Goal: Task Accomplishment & Management: Use online tool/utility

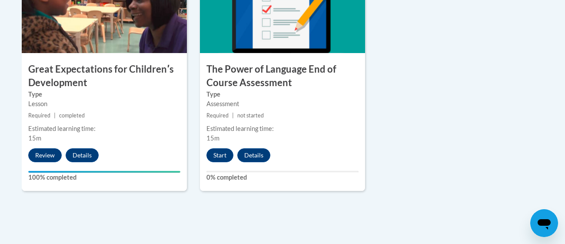
scroll to position [775, 0]
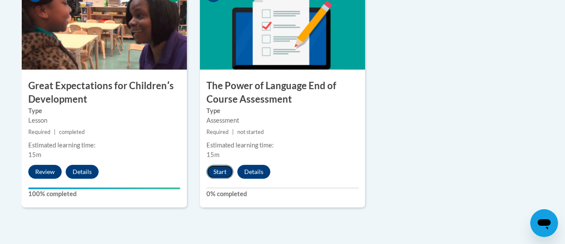
click at [224, 170] on button "Start" at bounding box center [219, 172] width 27 height 14
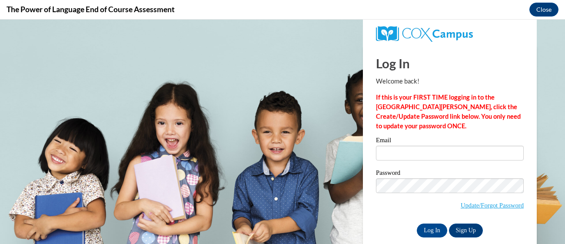
scroll to position [0, 0]
click at [427, 227] on input "Log In" at bounding box center [432, 230] width 30 height 14
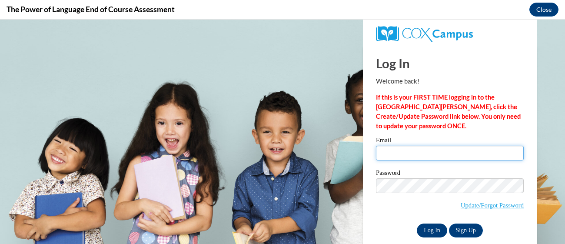
scroll to position [13, 0]
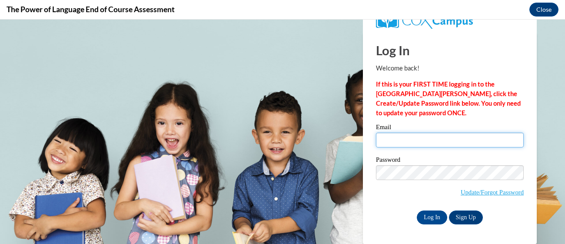
type input "[EMAIL_ADDRESS][DOMAIN_NAME]"
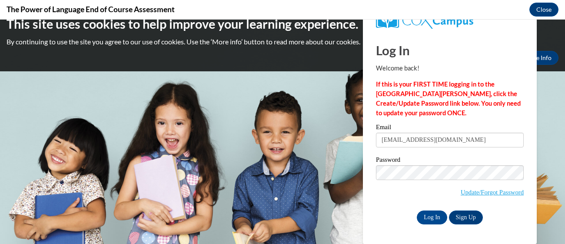
click at [426, 139] on input "[EMAIL_ADDRESS][DOMAIN_NAME]" at bounding box center [450, 139] width 148 height 15
click at [429, 218] on input "Log In" at bounding box center [432, 217] width 30 height 14
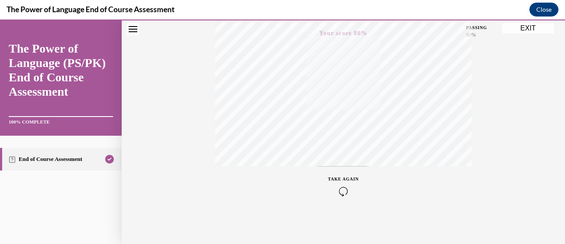
scroll to position [214, 0]
click at [521, 24] on button "EXIT" at bounding box center [528, 28] width 52 height 10
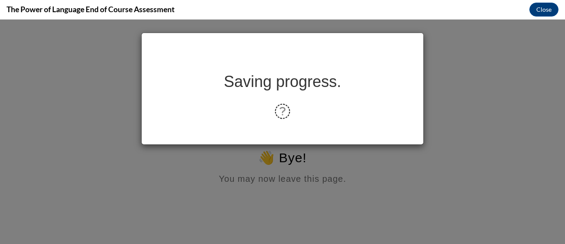
scroll to position [0, 0]
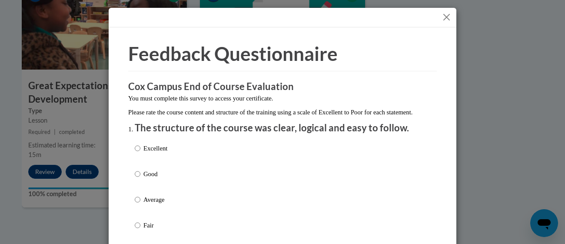
click at [440, 15] on div at bounding box center [282, 18] width 347 height 20
click at [444, 15] on button "Close" at bounding box center [446, 17] width 11 height 11
